Goal: Information Seeking & Learning: Learn about a topic

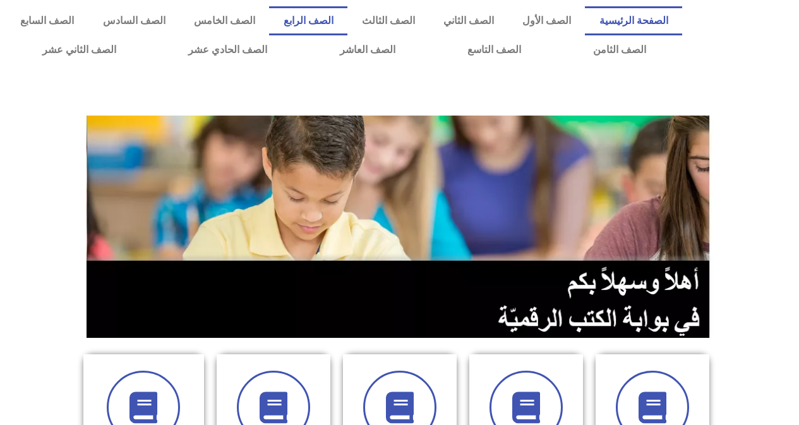
click at [328, 27] on link "الصف الرابع" at bounding box center [308, 20] width 78 height 29
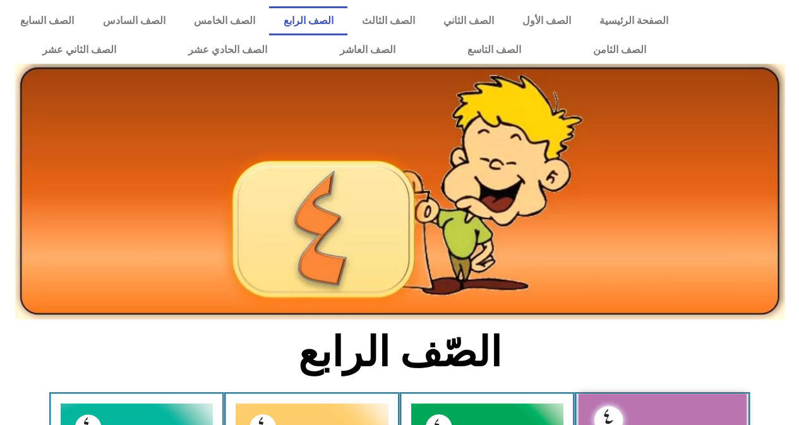
scroll to position [316, 0]
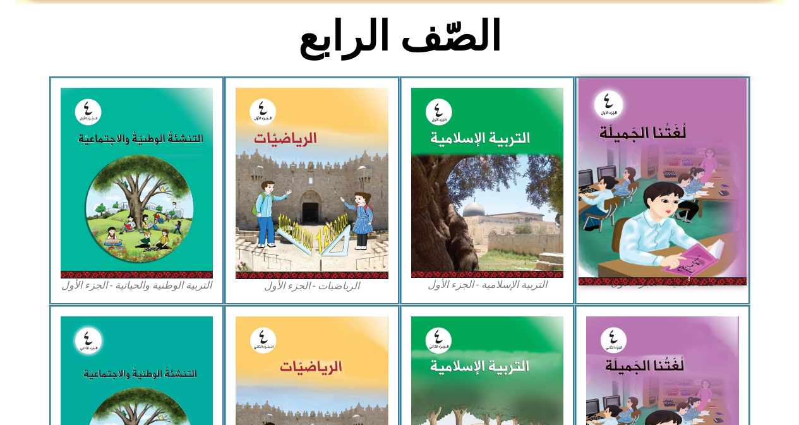
click at [656, 128] on img at bounding box center [662, 181] width 168 height 206
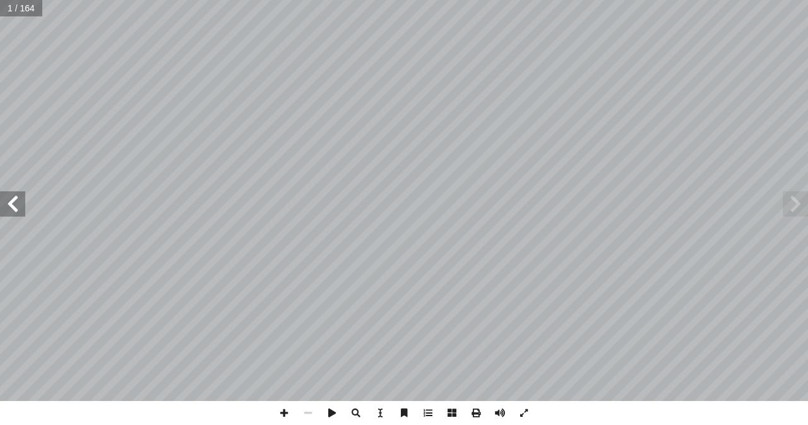
click at [24, 15] on input "text" at bounding box center [21, 8] width 42 height 16
type input "**"
click at [9, 208] on span at bounding box center [12, 203] width 25 height 25
click at [16, 210] on span at bounding box center [12, 203] width 25 height 25
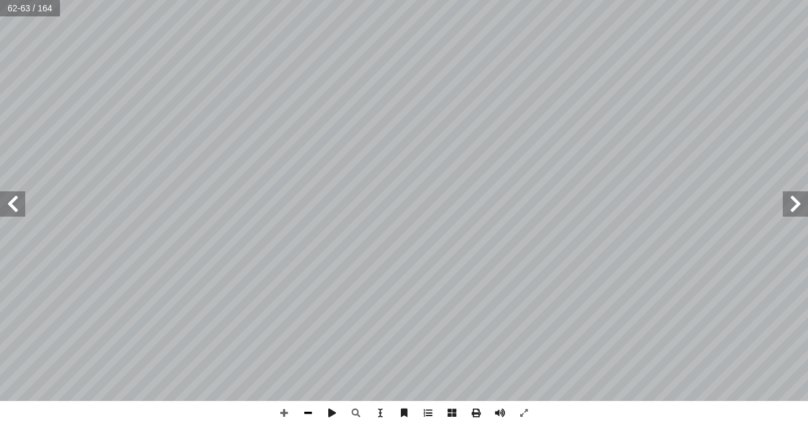
click at [304, 415] on span at bounding box center [308, 413] width 24 height 24
drag, startPoint x: 307, startPoint y: 409, endPoint x: 304, endPoint y: 401, distance: 8.0
click at [307, 408] on span at bounding box center [308, 413] width 24 height 24
click at [288, 408] on span at bounding box center [284, 413] width 24 height 24
click at [7, 210] on span at bounding box center [12, 203] width 25 height 25
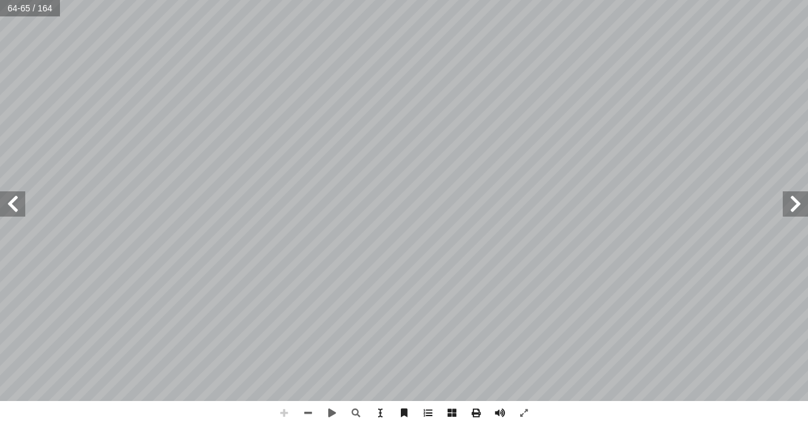
click at [284, 418] on span at bounding box center [284, 413] width 24 height 24
click at [310, 409] on span at bounding box center [308, 413] width 24 height 24
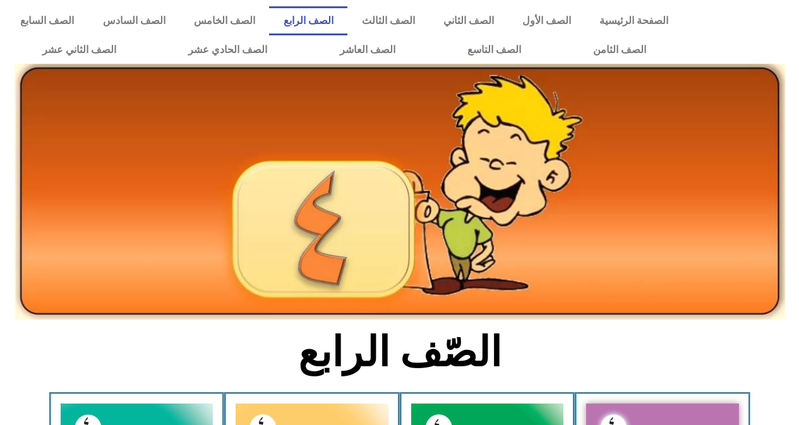
scroll to position [316, 0]
